Goal: Transaction & Acquisition: Purchase product/service

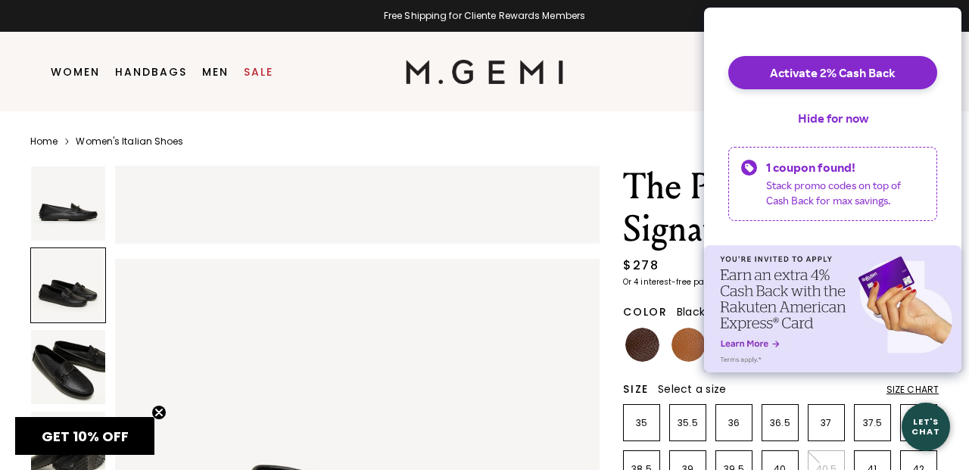
scroll to position [408, 0]
click at [83, 374] on img at bounding box center [68, 367] width 74 height 74
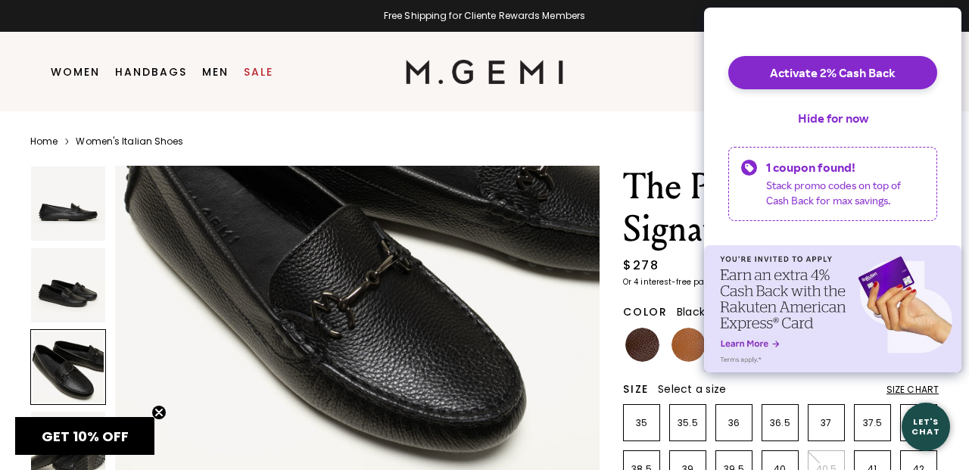
scroll to position [1175, 0]
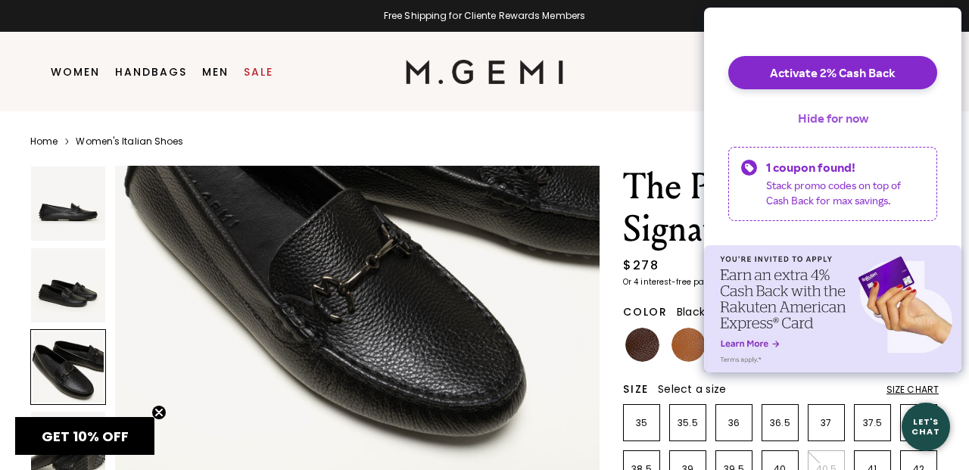
click at [838, 130] on button "Hide for now" at bounding box center [833, 117] width 95 height 33
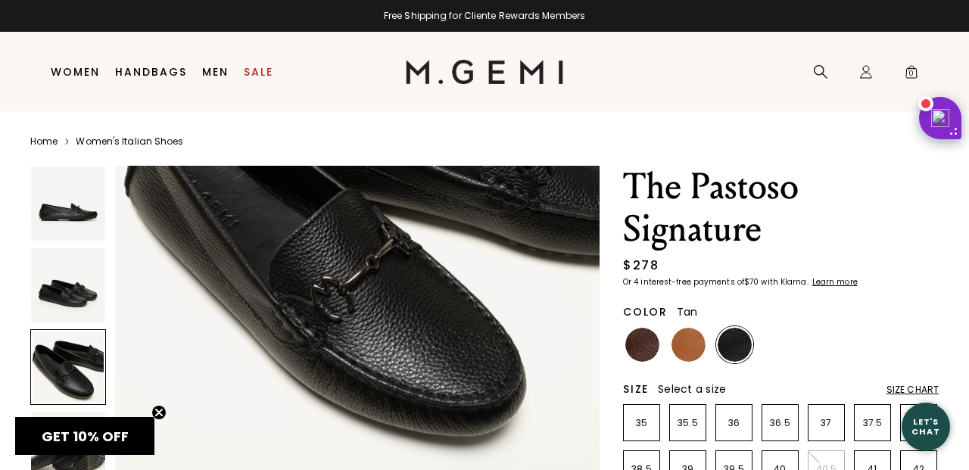
click at [688, 346] on img at bounding box center [689, 345] width 34 height 34
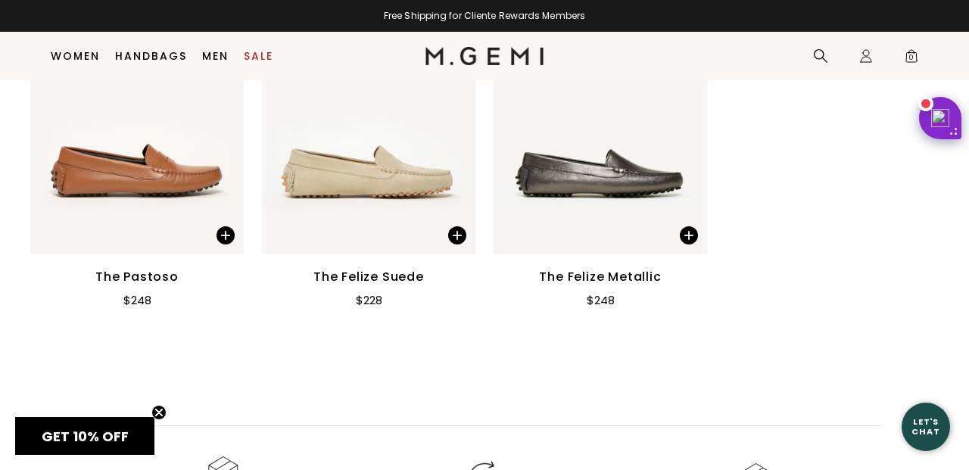
scroll to position [2140, 0]
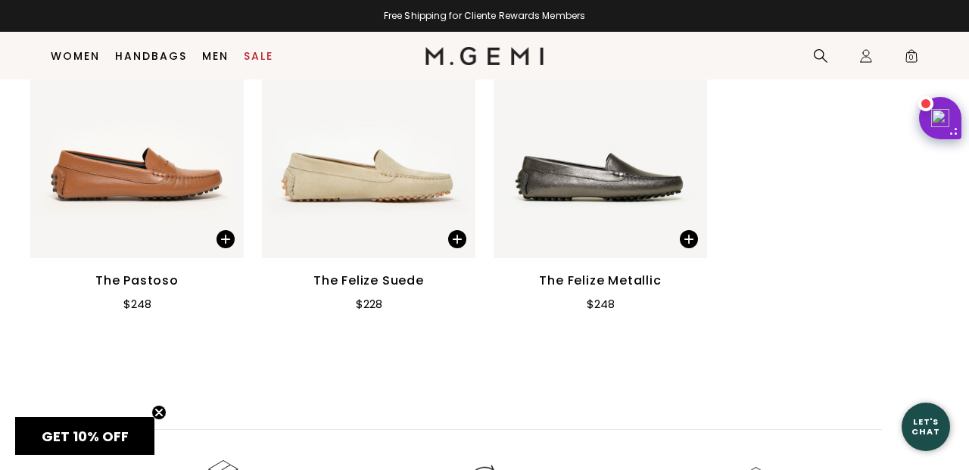
click at [369, 160] on img at bounding box center [369, 115] width 214 height 285
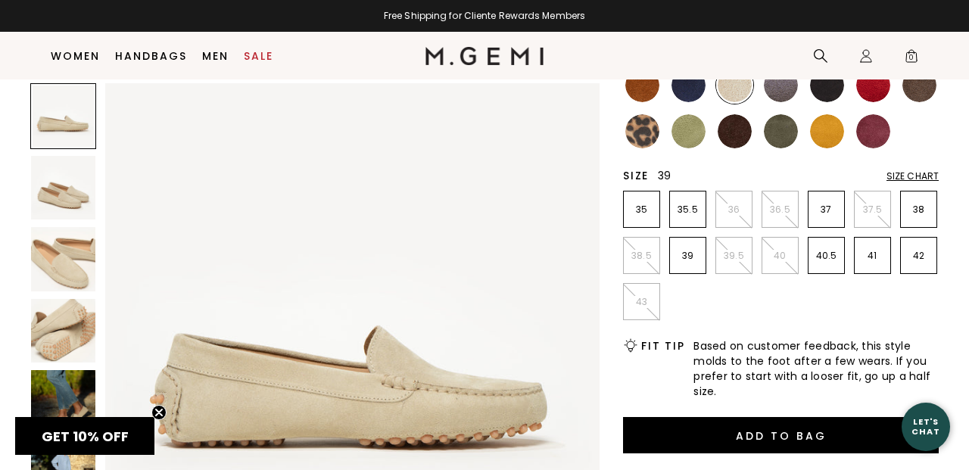
click at [700, 254] on p "39" at bounding box center [688, 256] width 36 height 12
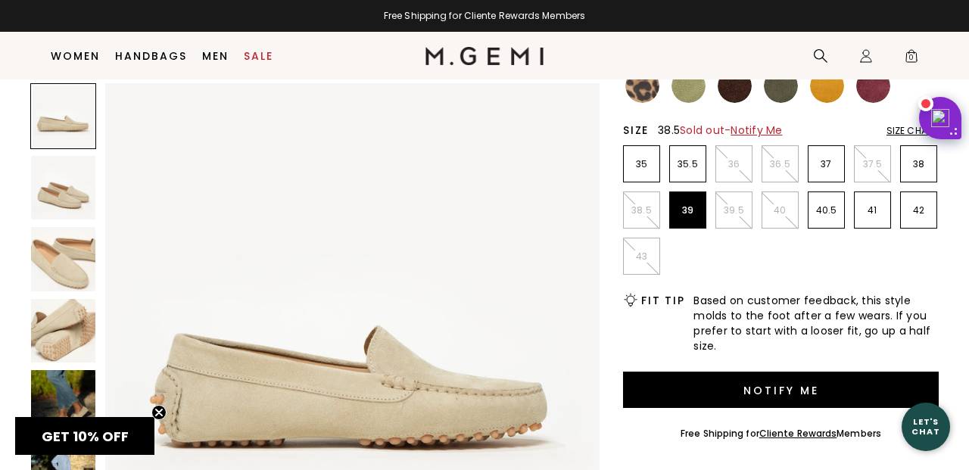
scroll to position [269, 0]
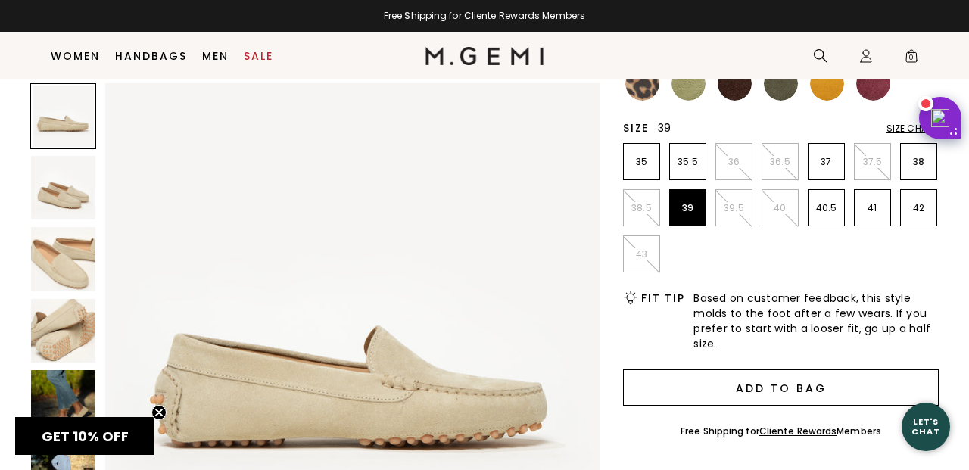
click at [693, 386] on button "Add to Bag" at bounding box center [781, 388] width 316 height 36
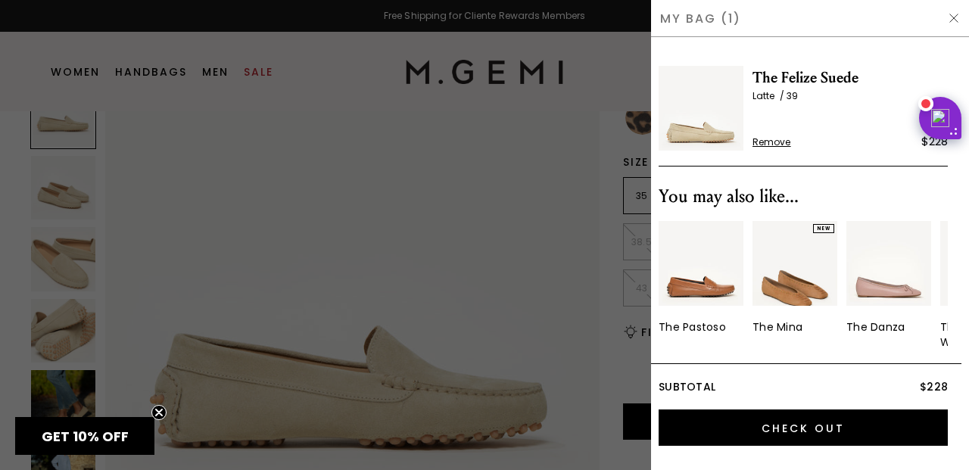
scroll to position [0, 0]
click at [490, 236] on div at bounding box center [484, 235] width 969 height 470
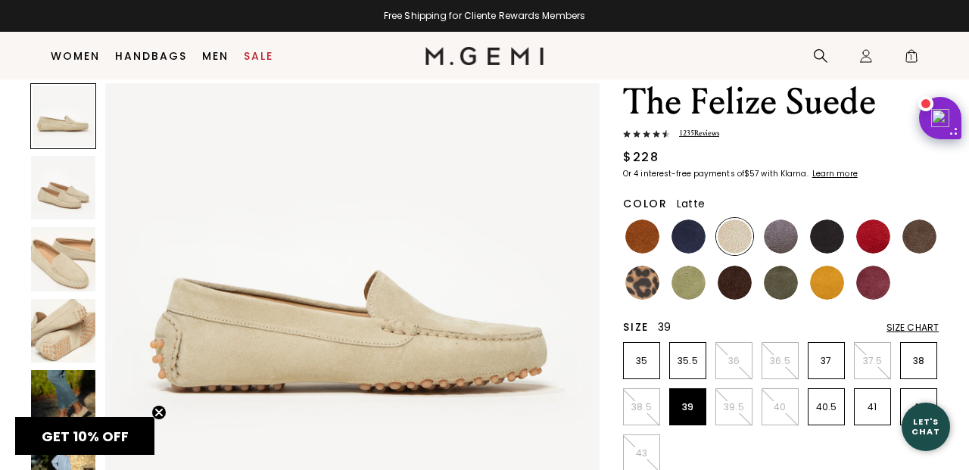
scroll to position [110, 0]
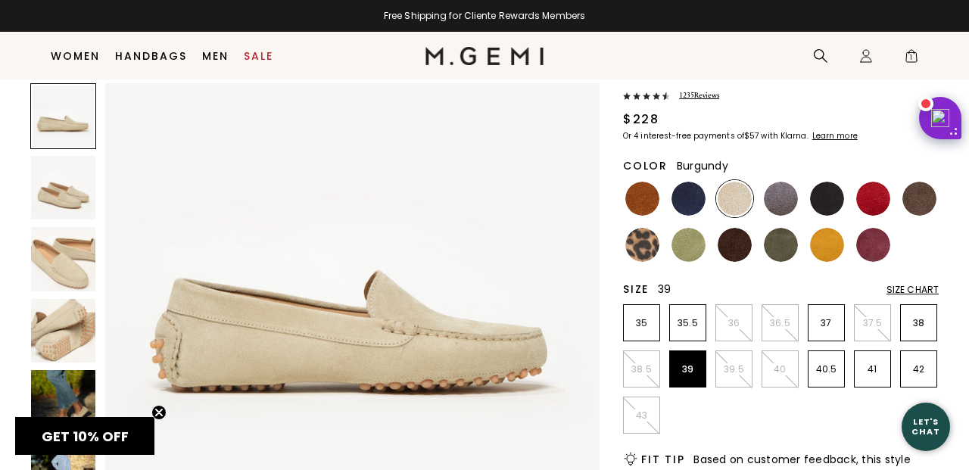
click at [876, 253] on img at bounding box center [874, 245] width 34 height 34
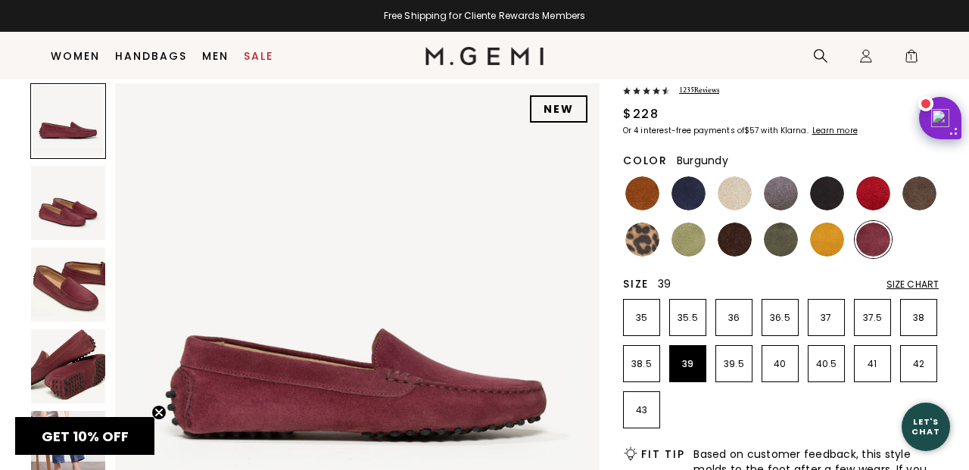
scroll to position [115, 0]
click at [771, 236] on img at bounding box center [781, 240] width 34 height 34
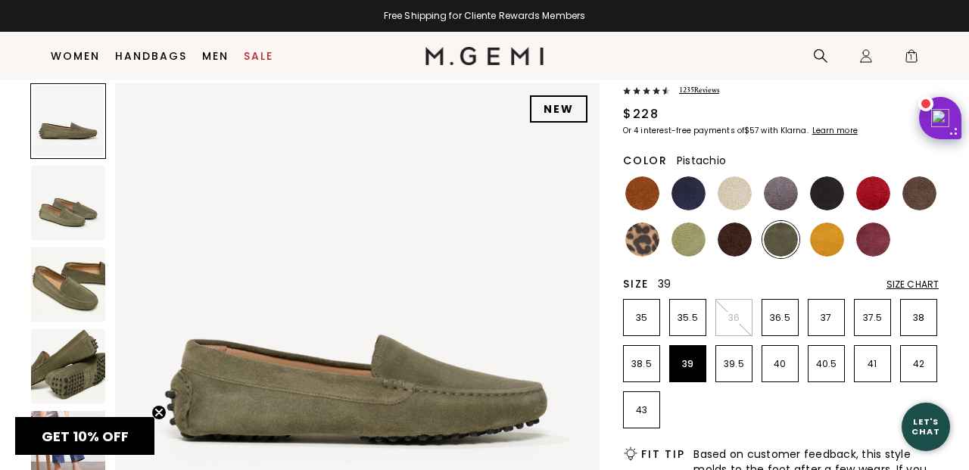
click at [693, 234] on img at bounding box center [689, 240] width 34 height 34
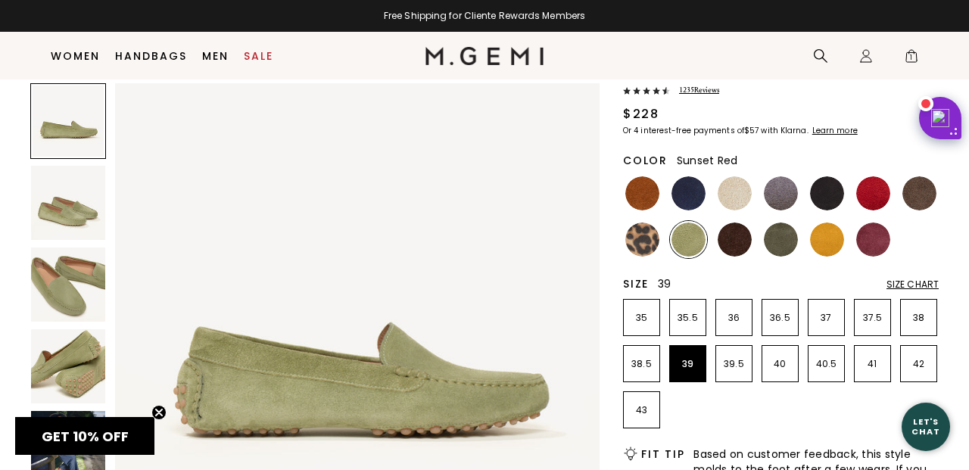
click at [870, 197] on img at bounding box center [874, 193] width 34 height 34
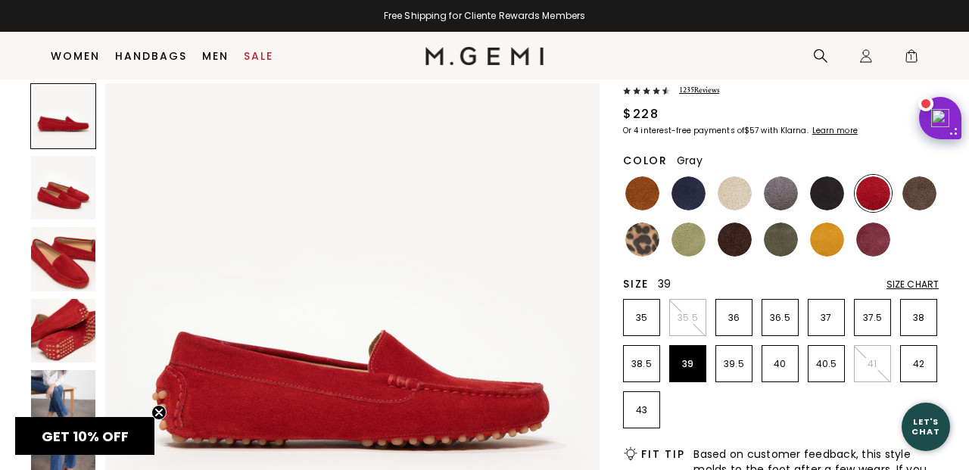
click at [776, 193] on img at bounding box center [781, 193] width 34 height 34
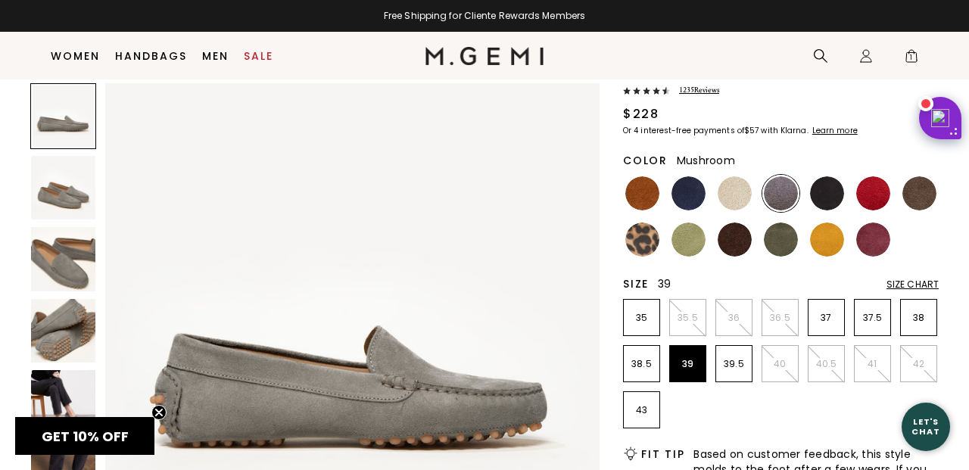
click at [926, 194] on img at bounding box center [920, 193] width 34 height 34
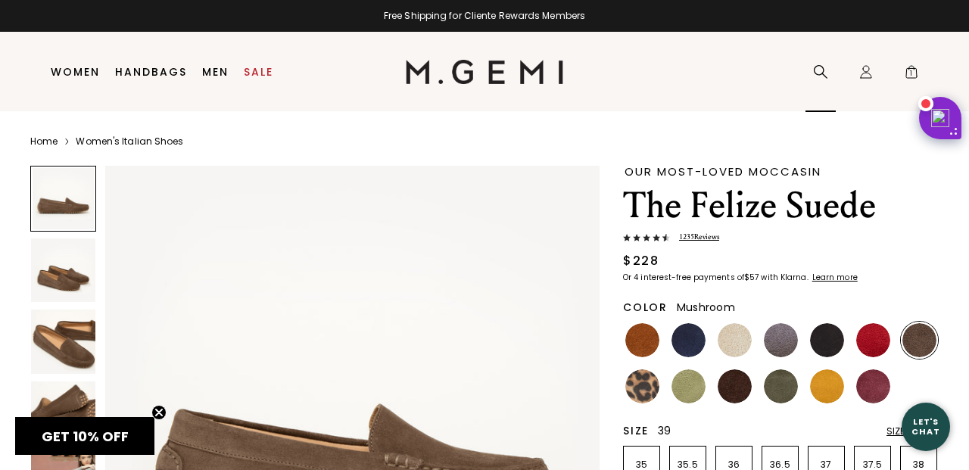
click at [823, 70] on icon at bounding box center [820, 71] width 15 height 15
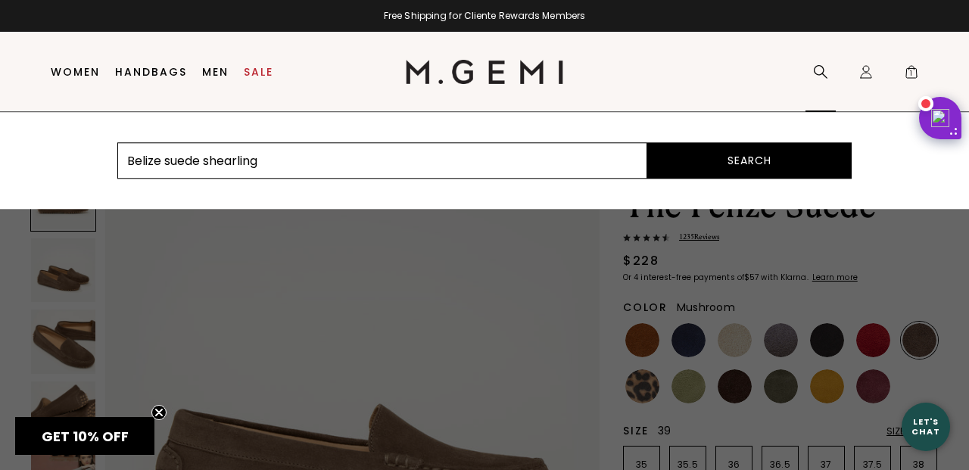
type input "Belize suede shearling"
click at [750, 161] on button "Search" at bounding box center [750, 160] width 205 height 36
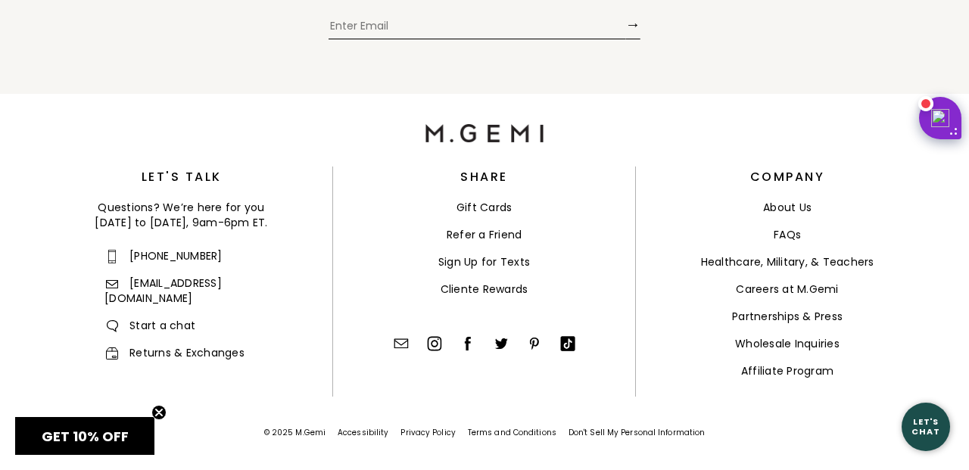
scroll to position [2956, 0]
